Goal: Obtain resource: Download file/media

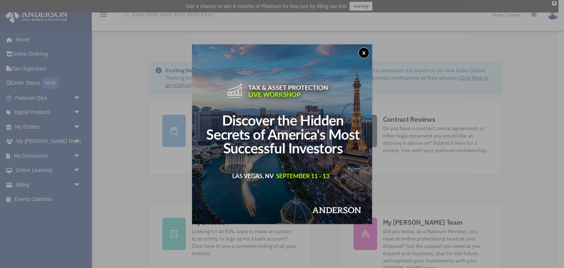
click at [364, 51] on button "x" at bounding box center [363, 52] width 11 height 11
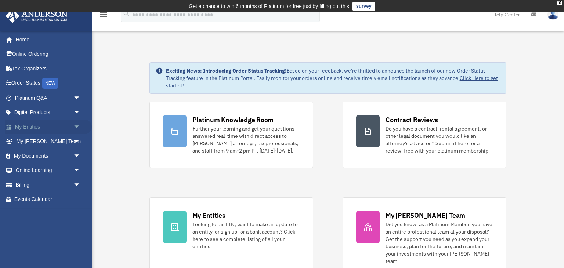
click at [43, 124] on link "My Entities arrow_drop_down" at bounding box center [48, 127] width 87 height 15
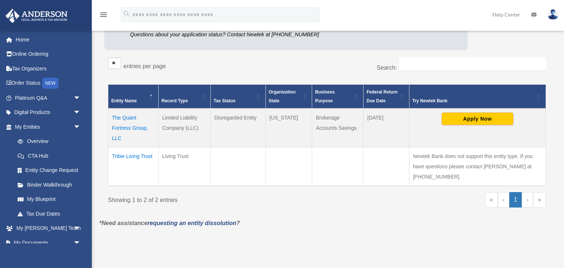
scroll to position [116, 0]
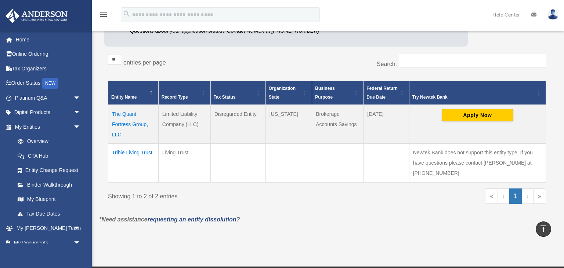
click at [124, 123] on td "The Quant Fortress Group, LLC" at bounding box center [133, 124] width 50 height 39
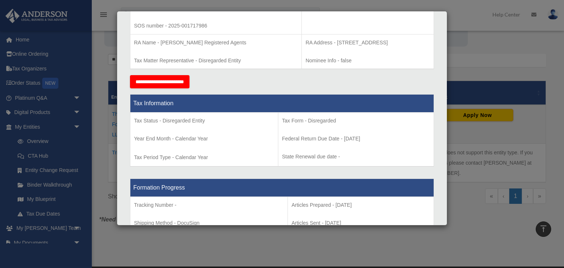
scroll to position [24, 0]
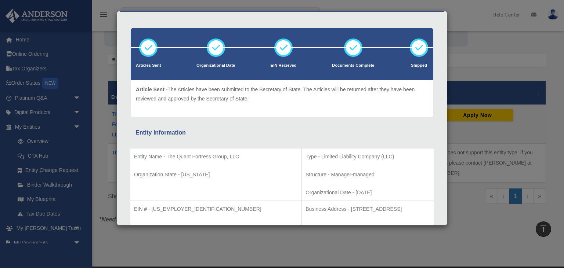
click at [471, 20] on div "Details × Articles Sent Organizational Date" at bounding box center [282, 134] width 564 height 268
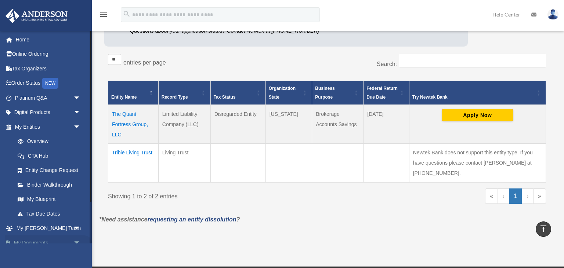
click at [75, 241] on span "arrow_drop_down" at bounding box center [80, 243] width 15 height 15
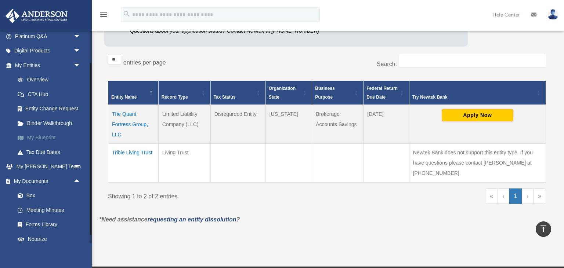
scroll to position [106, 0]
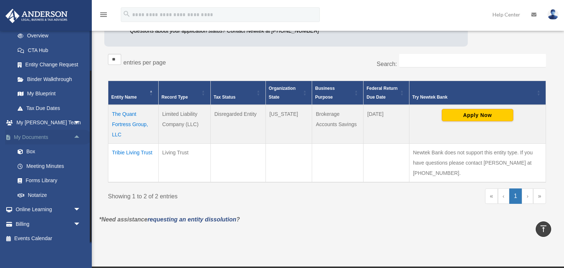
click at [39, 140] on link "My Documents arrow_drop_up" at bounding box center [48, 137] width 87 height 15
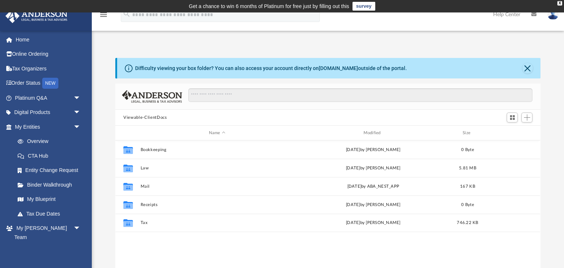
scroll to position [167, 425]
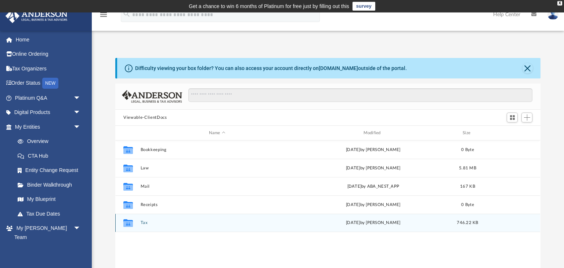
click at [130, 223] on icon "grid" at bounding box center [128, 224] width 10 height 6
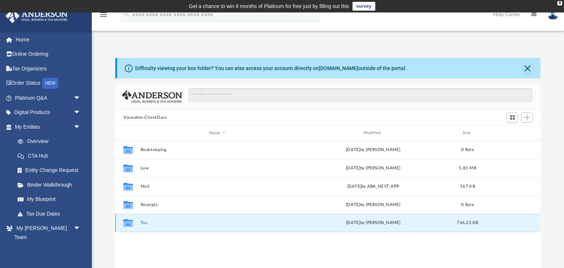
click at [130, 223] on icon "grid" at bounding box center [128, 224] width 10 height 6
click at [131, 224] on icon "grid" at bounding box center [128, 224] width 10 height 6
click at [145, 222] on button "Tax" at bounding box center [217, 223] width 153 height 5
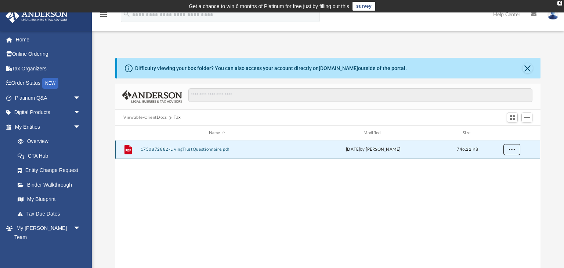
click at [509, 148] on span "More options" at bounding box center [512, 150] width 6 height 4
click at [338, 184] on div "File 1750872882-LivingTrustQuestionnaire.pdf [DATE] by [PERSON_NAME] 746.22 KB" at bounding box center [327, 217] width 425 height 152
click at [274, 180] on div "File 1750872882-LivingTrustQuestionnaire.pdf [DATE] by [PERSON_NAME] 746.22 KB" at bounding box center [327, 217] width 425 height 152
click at [554, 17] on img at bounding box center [553, 14] width 11 height 11
